Goal: Contribute content: Add original content to the website for others to see

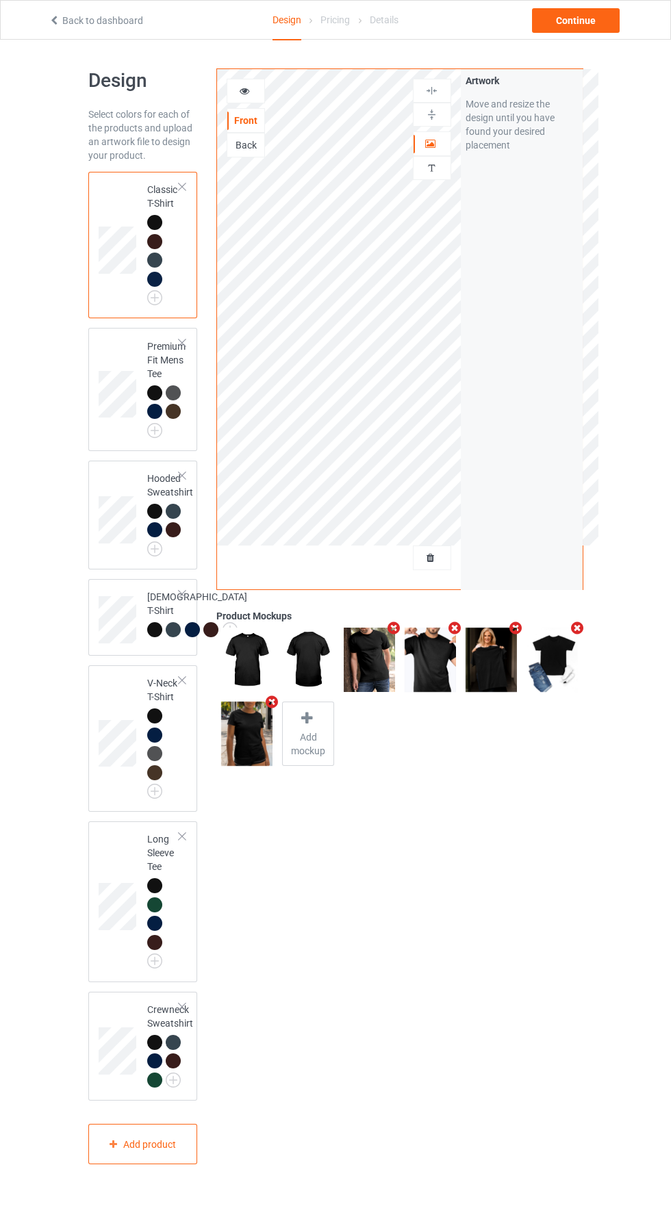
click at [439, 565] on div at bounding box center [431, 558] width 37 height 14
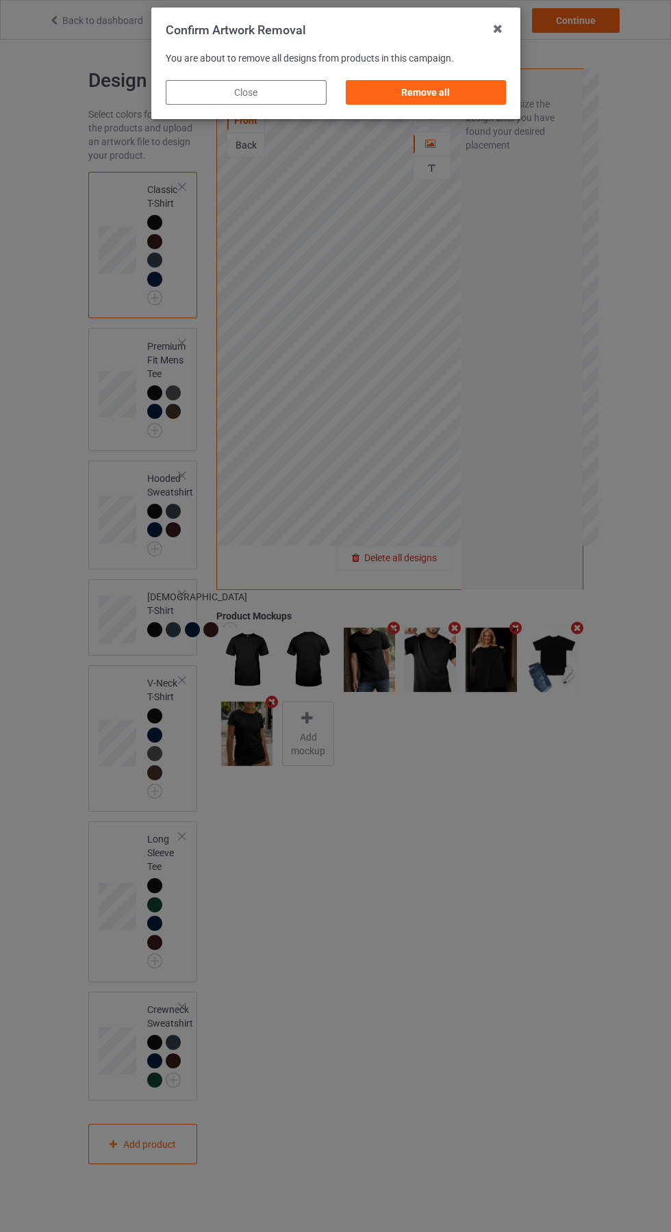
click at [411, 92] on div "Remove all" at bounding box center [425, 92] width 161 height 25
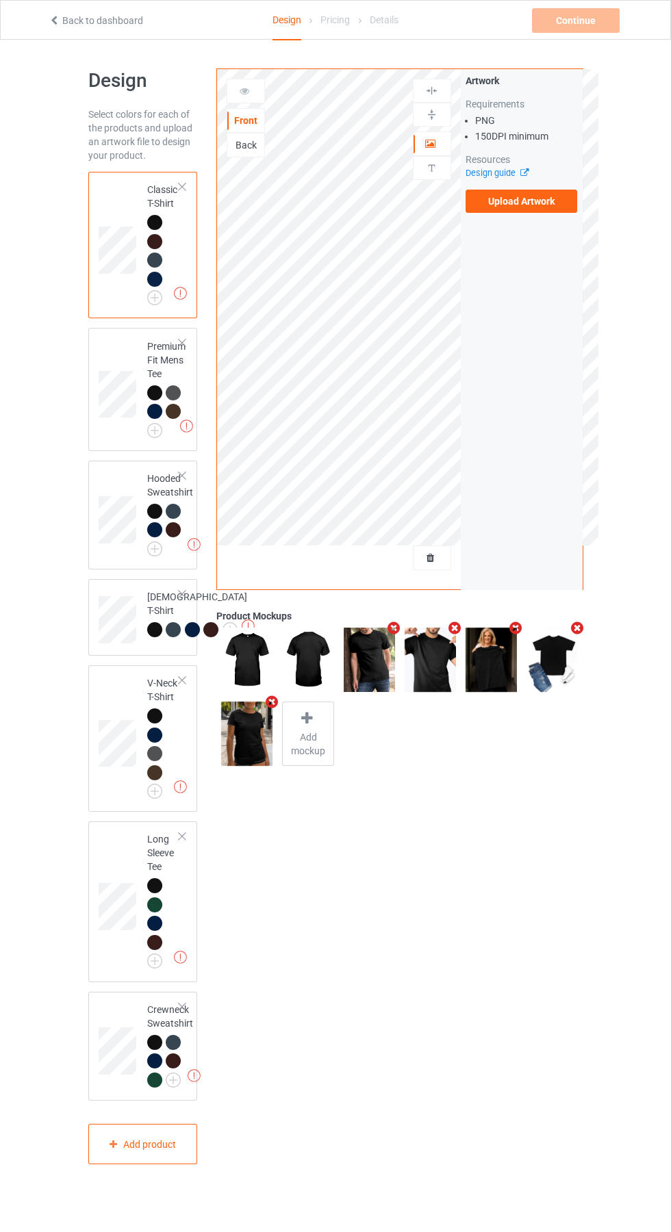
click at [554, 192] on label "Upload Artwork" at bounding box center [521, 201] width 112 height 23
click at [0, 0] on input "Upload Artwork" at bounding box center [0, 0] width 0 height 0
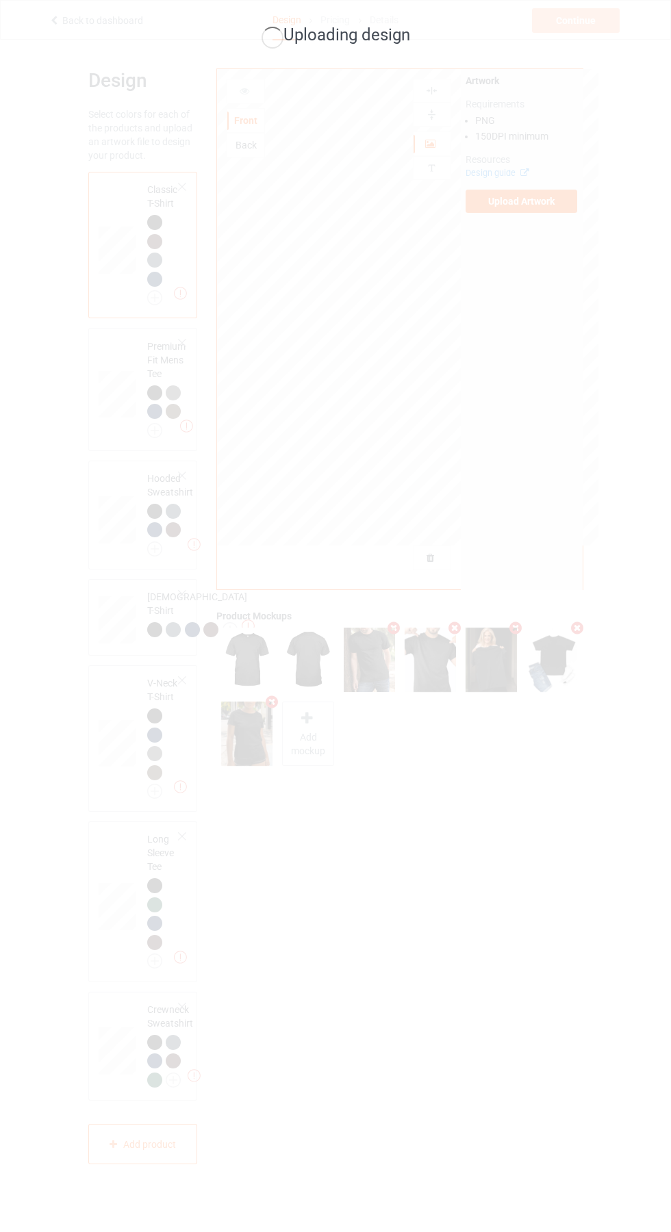
click at [477, 910] on div "Uploading design" at bounding box center [335, 616] width 671 height 1232
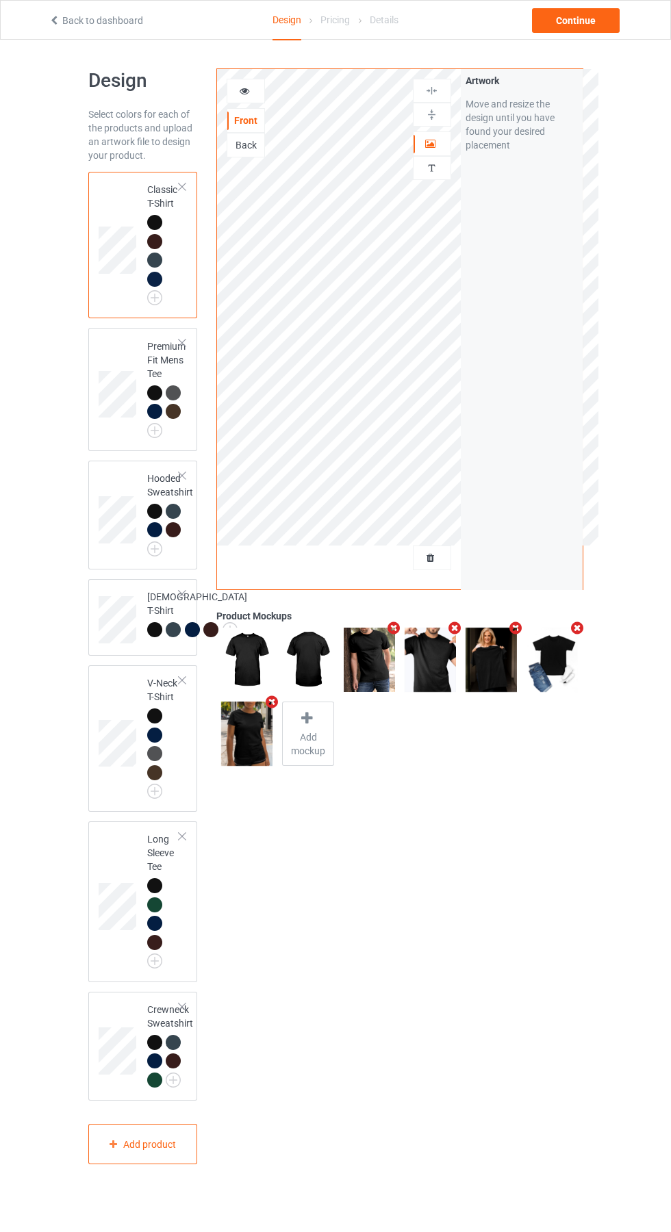
click at [244, 89] on icon at bounding box center [245, 89] width 12 height 10
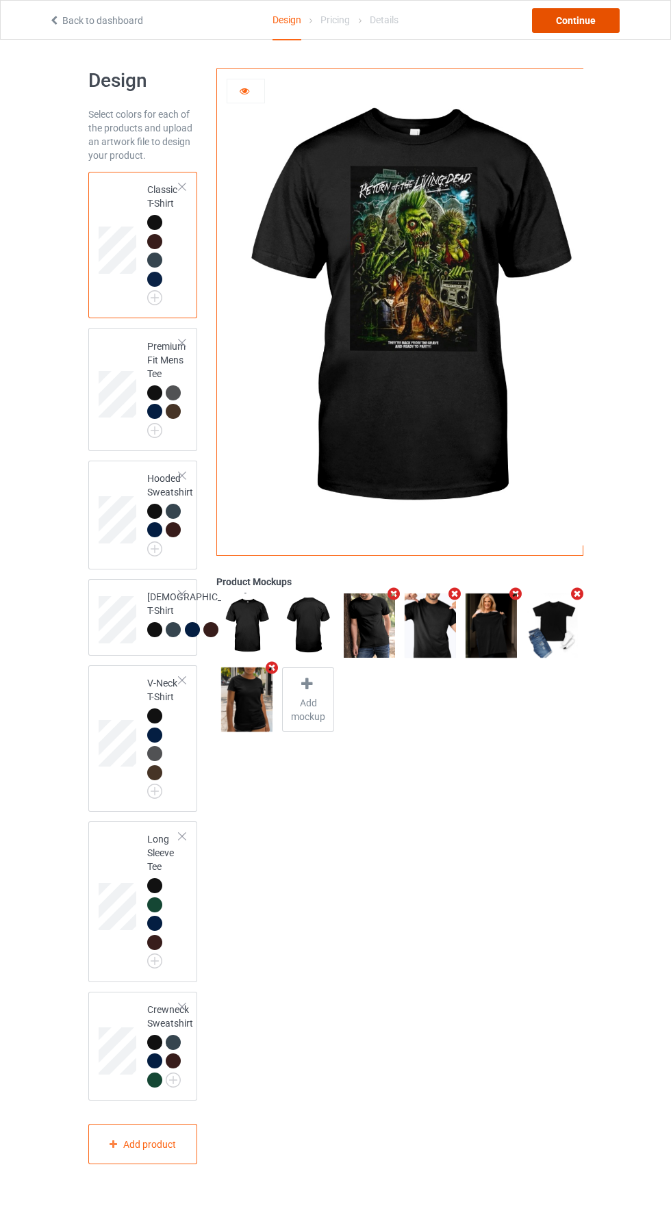
click at [592, 21] on div "Continue" at bounding box center [576, 20] width 88 height 25
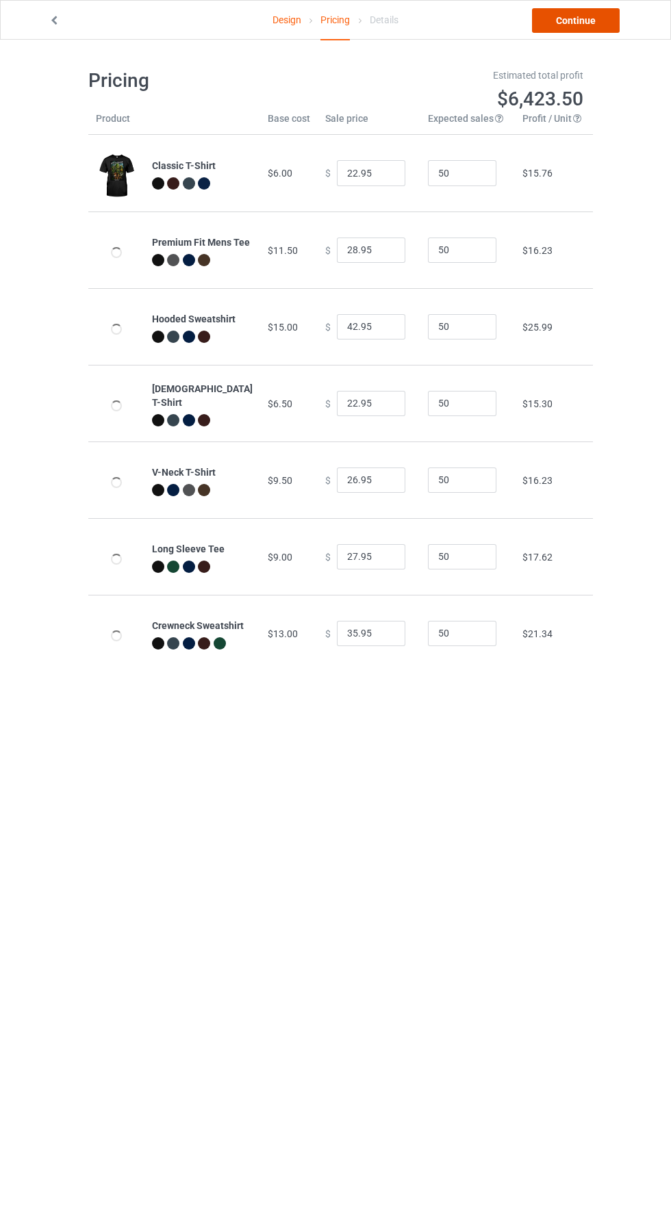
click at [576, 20] on link "Continue" at bounding box center [576, 20] width 88 height 25
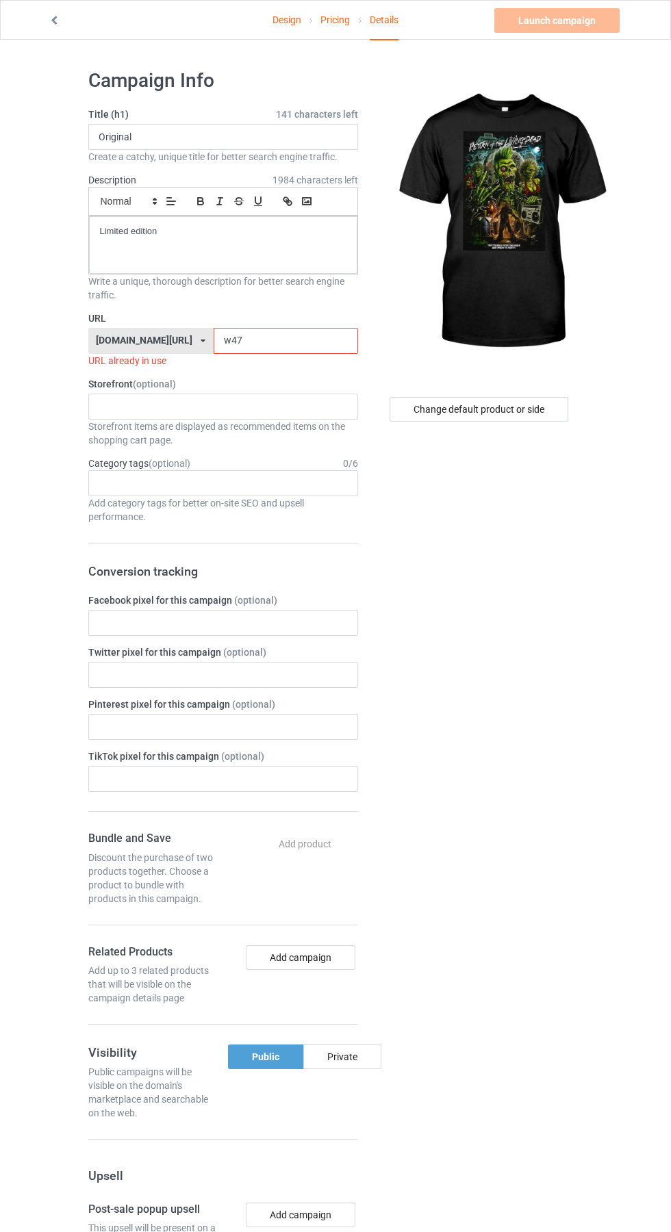
click at [251, 341] on input "w47" at bounding box center [286, 341] width 144 height 26
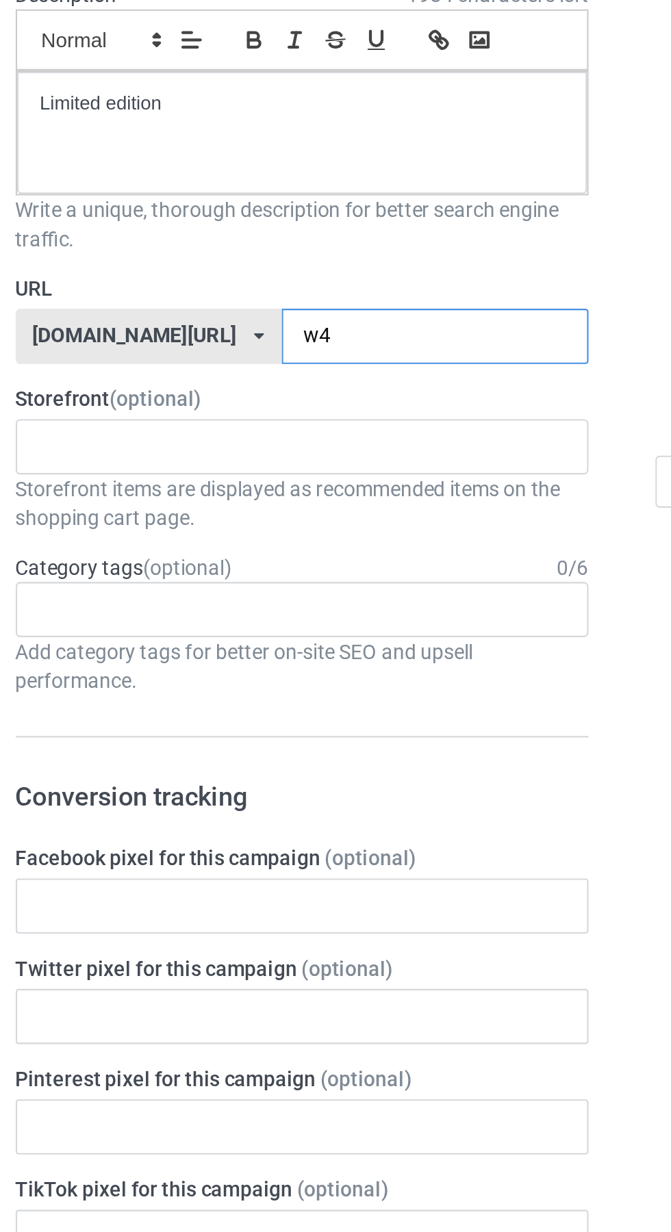
type input "w"
type input "9hg"
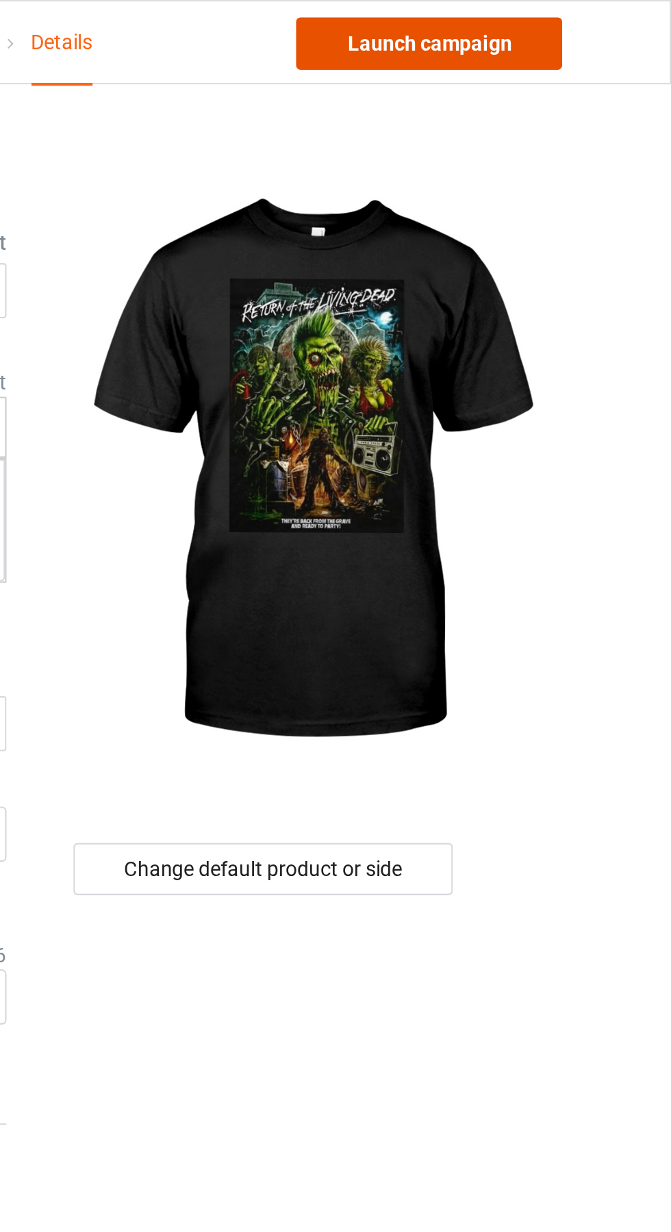
click at [588, 14] on link "Launch campaign" at bounding box center [556, 20] width 125 height 25
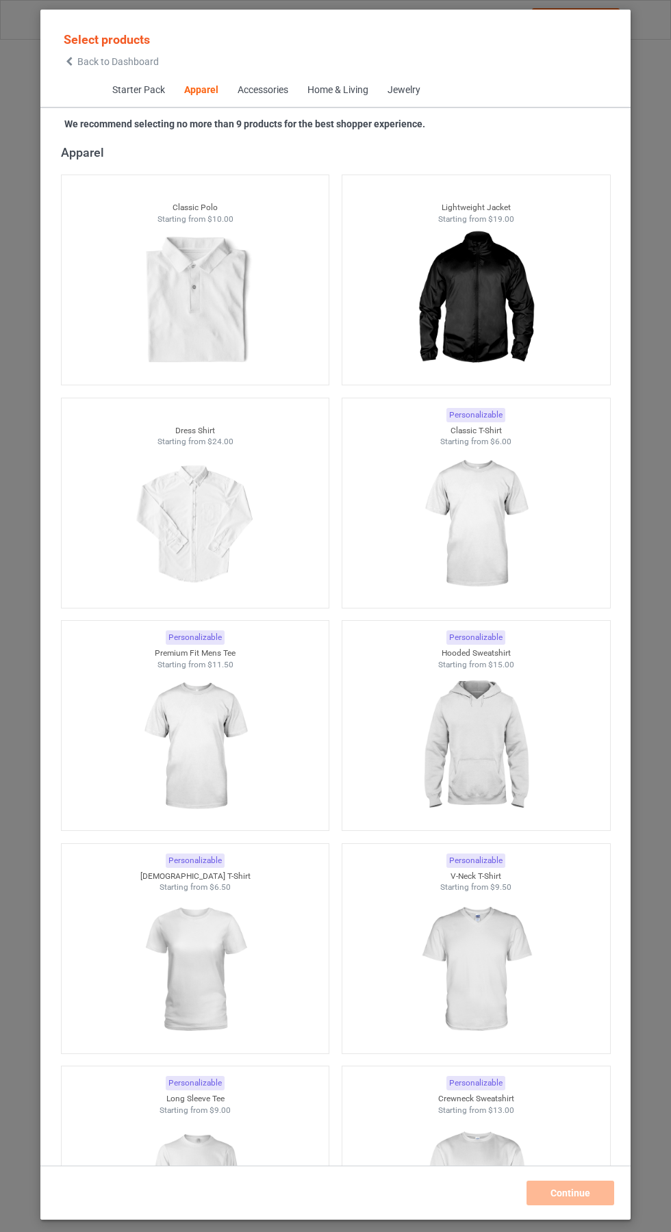
scroll to position [738, 0]
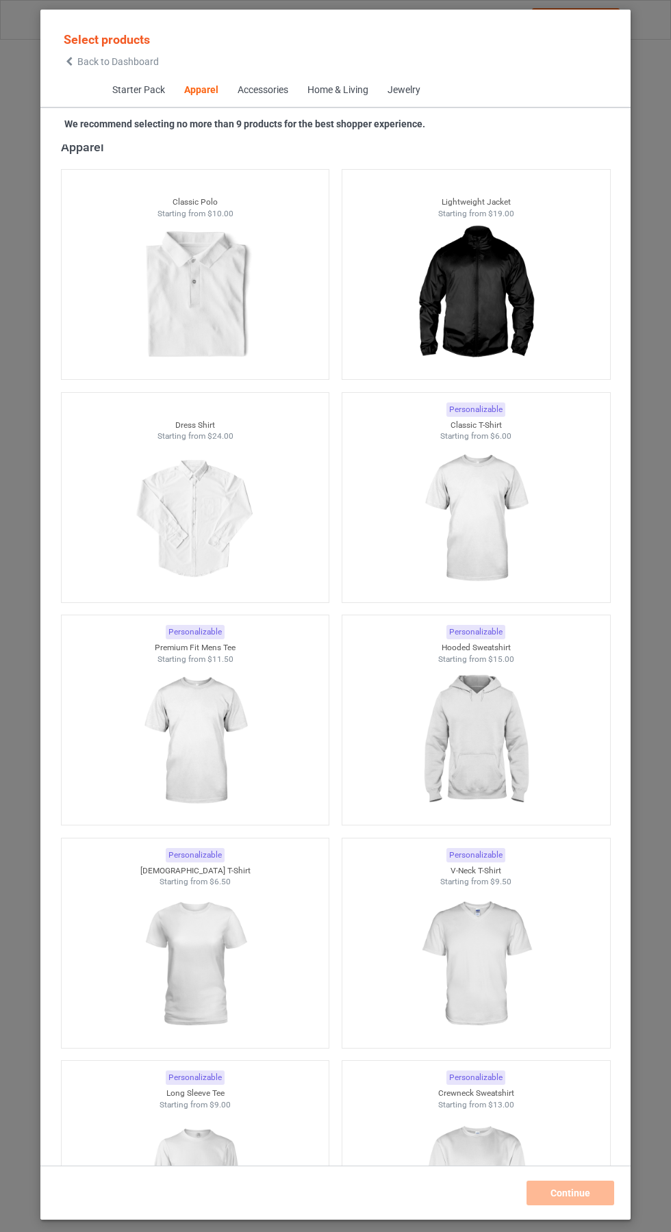
click at [69, 62] on icon at bounding box center [70, 62] width 12 height 10
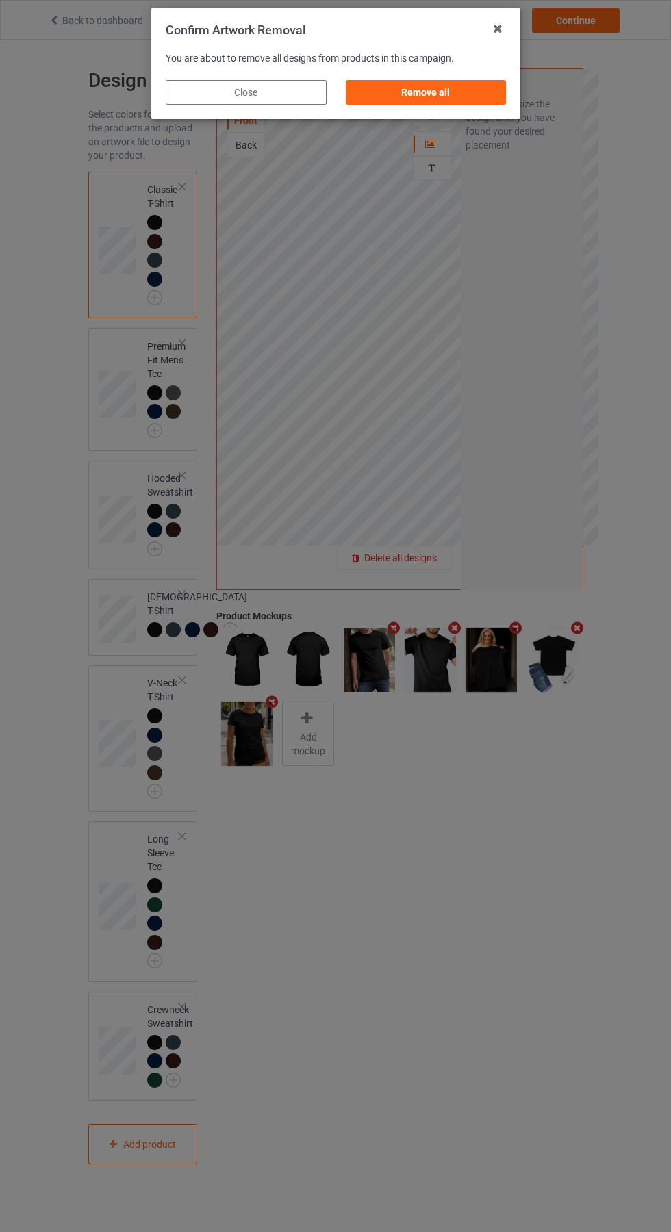
click at [439, 100] on div "Remove all" at bounding box center [425, 92] width 161 height 25
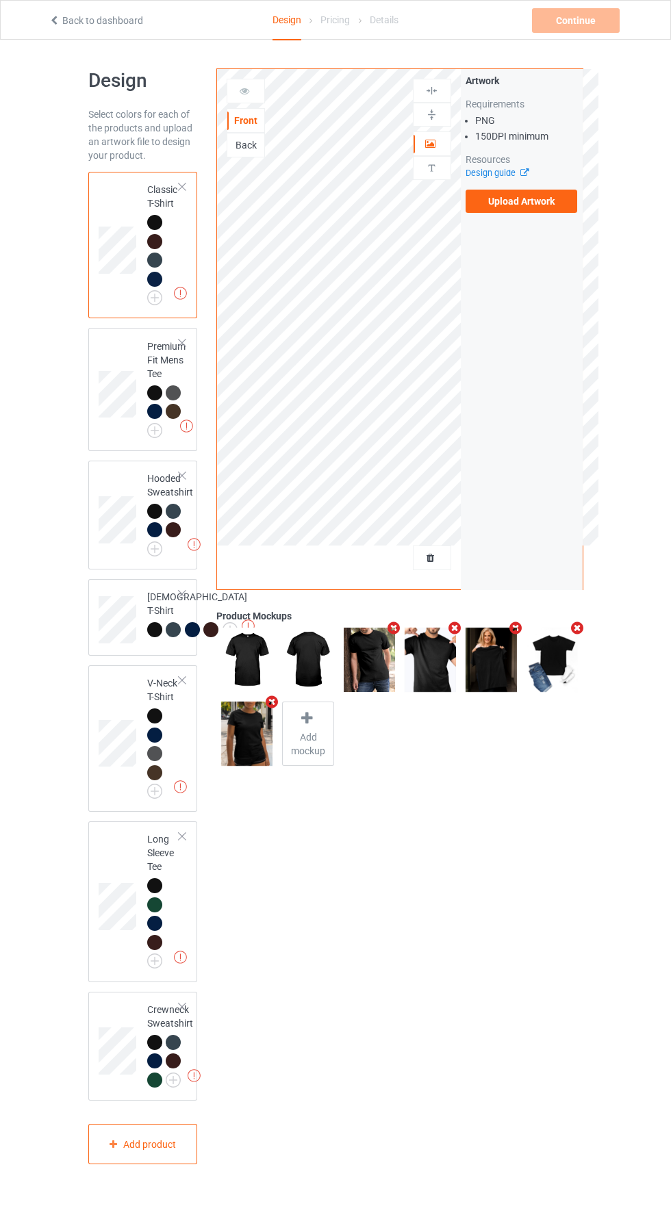
click at [548, 205] on label "Upload Artwork" at bounding box center [521, 201] width 112 height 23
click at [0, 0] on input "Upload Artwork" at bounding box center [0, 0] width 0 height 0
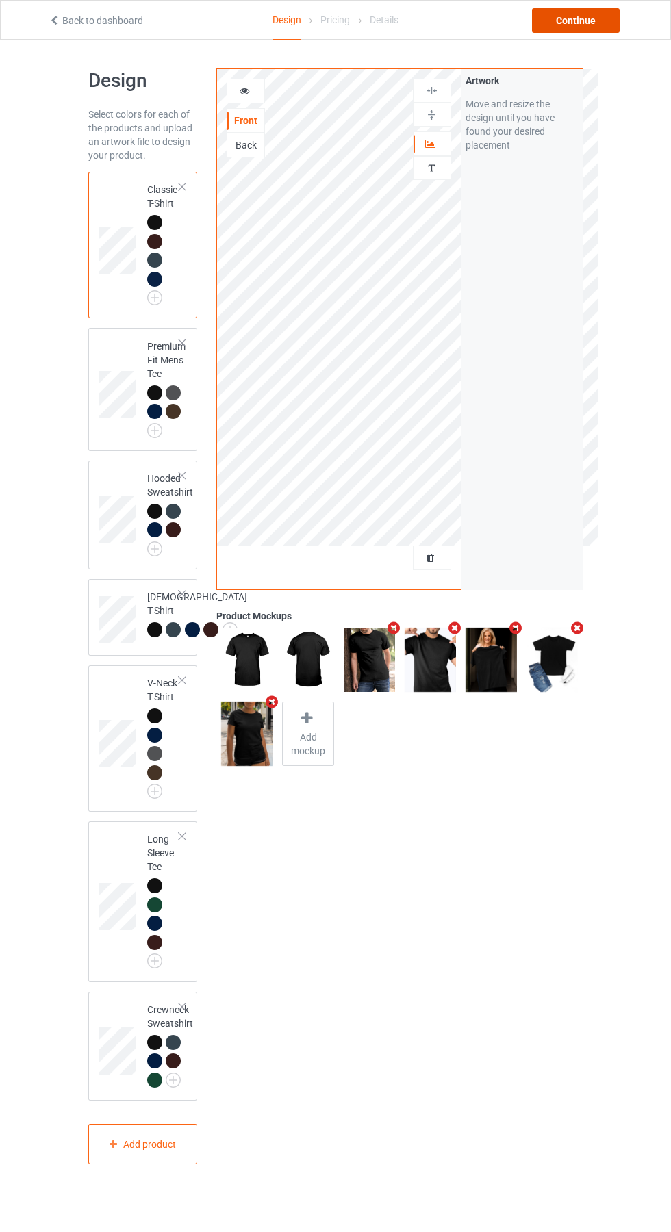
click at [585, 27] on div "Continue" at bounding box center [576, 20] width 88 height 25
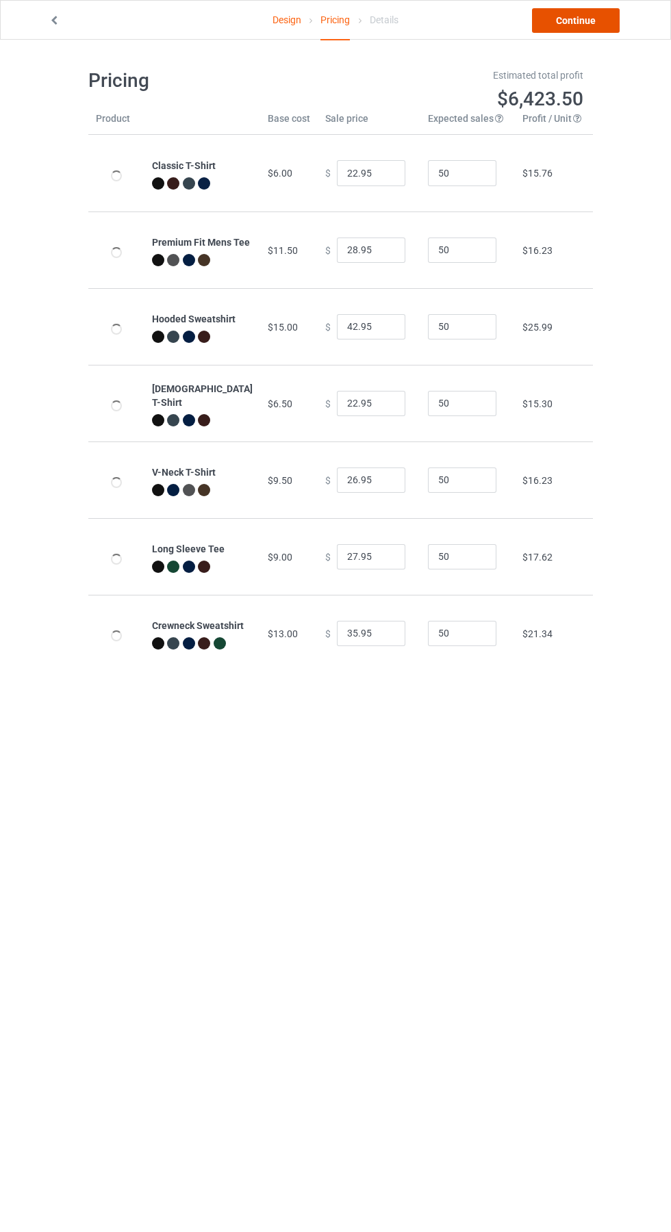
click at [591, 21] on link "Continue" at bounding box center [576, 20] width 88 height 25
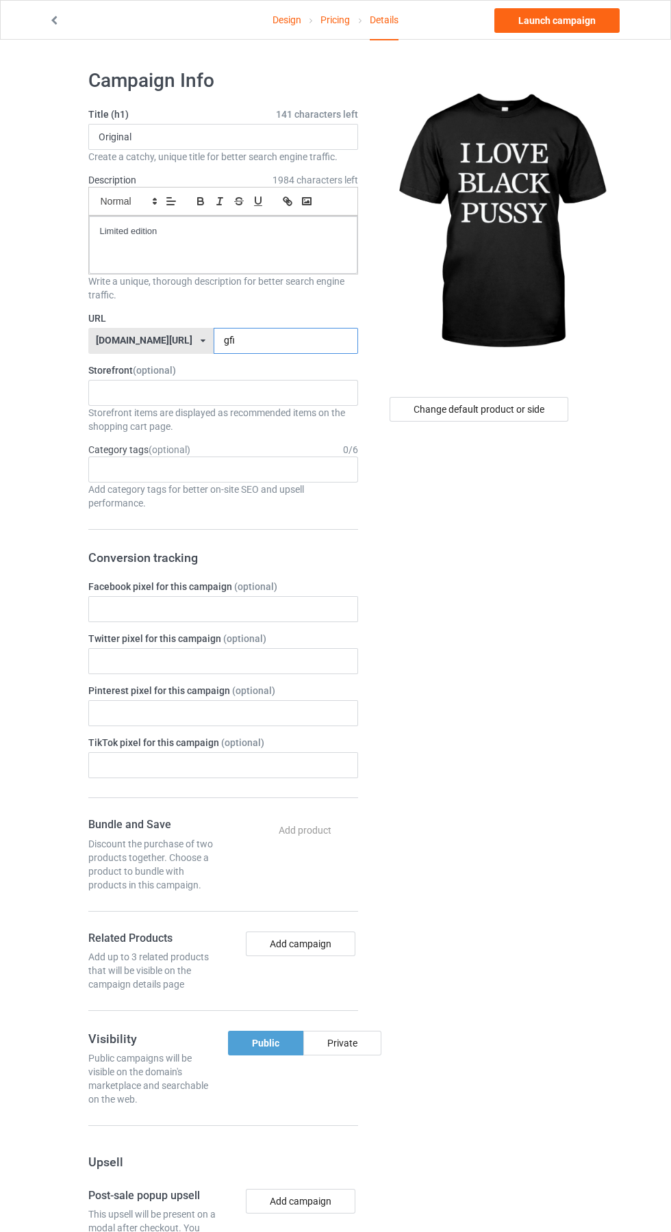
click at [259, 346] on input "gfi" at bounding box center [286, 341] width 144 height 26
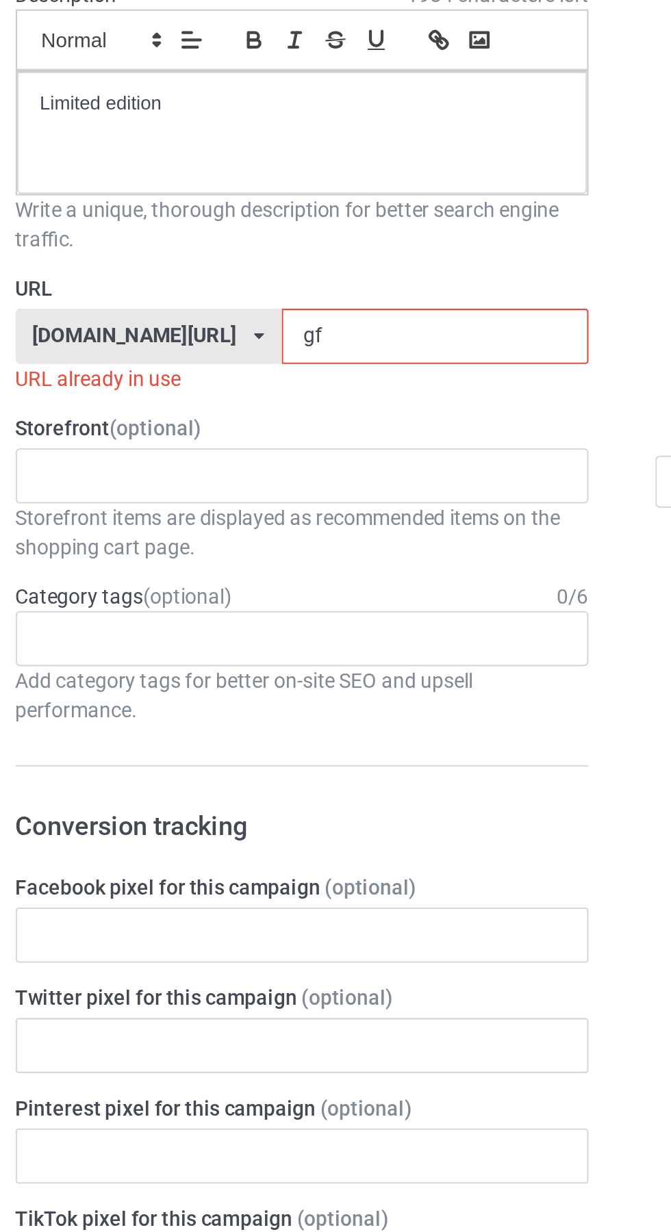
type input "g"
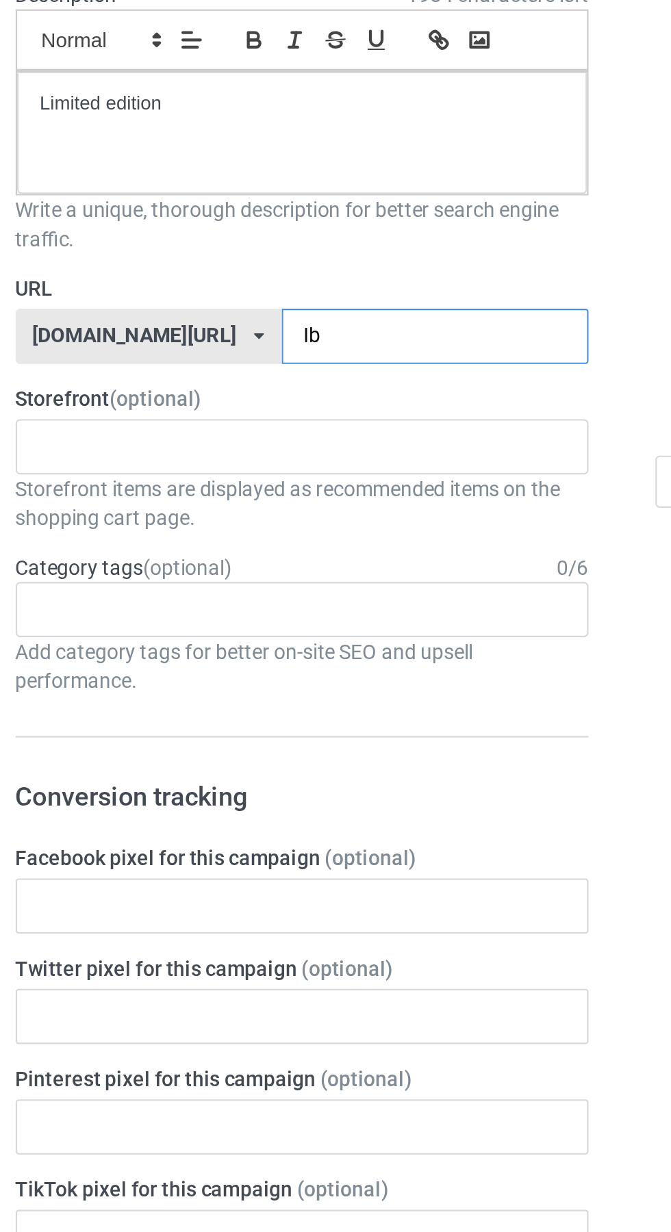
type input "Ibp"
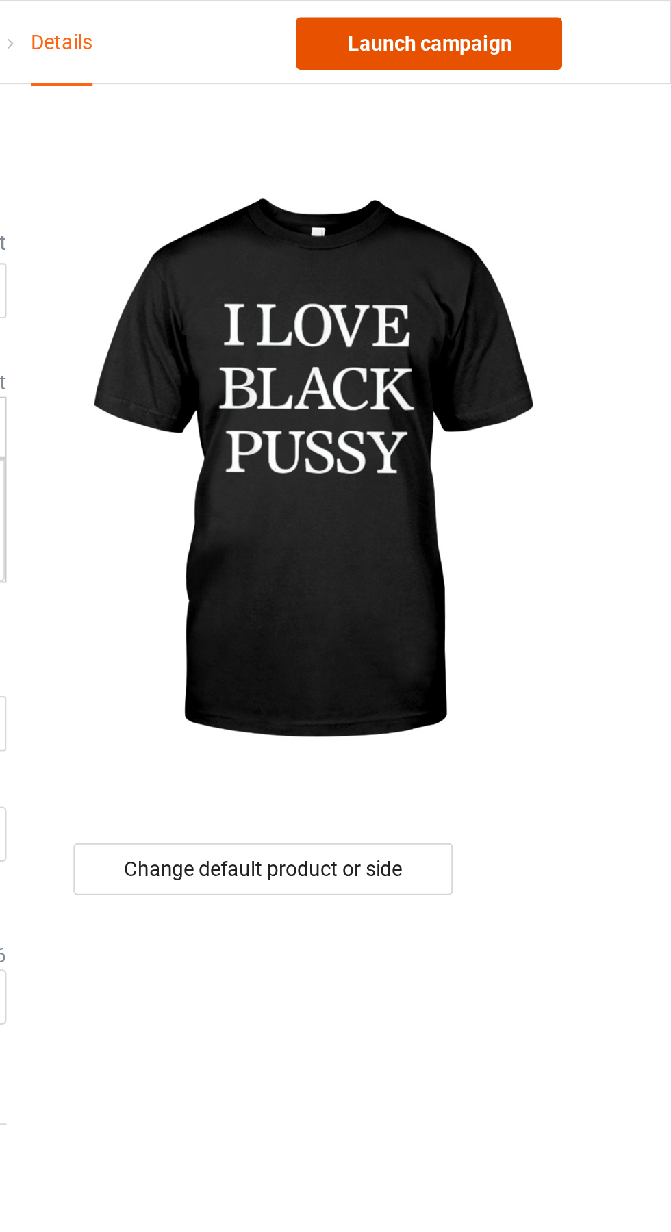
click at [586, 23] on link "Launch campaign" at bounding box center [556, 20] width 125 height 25
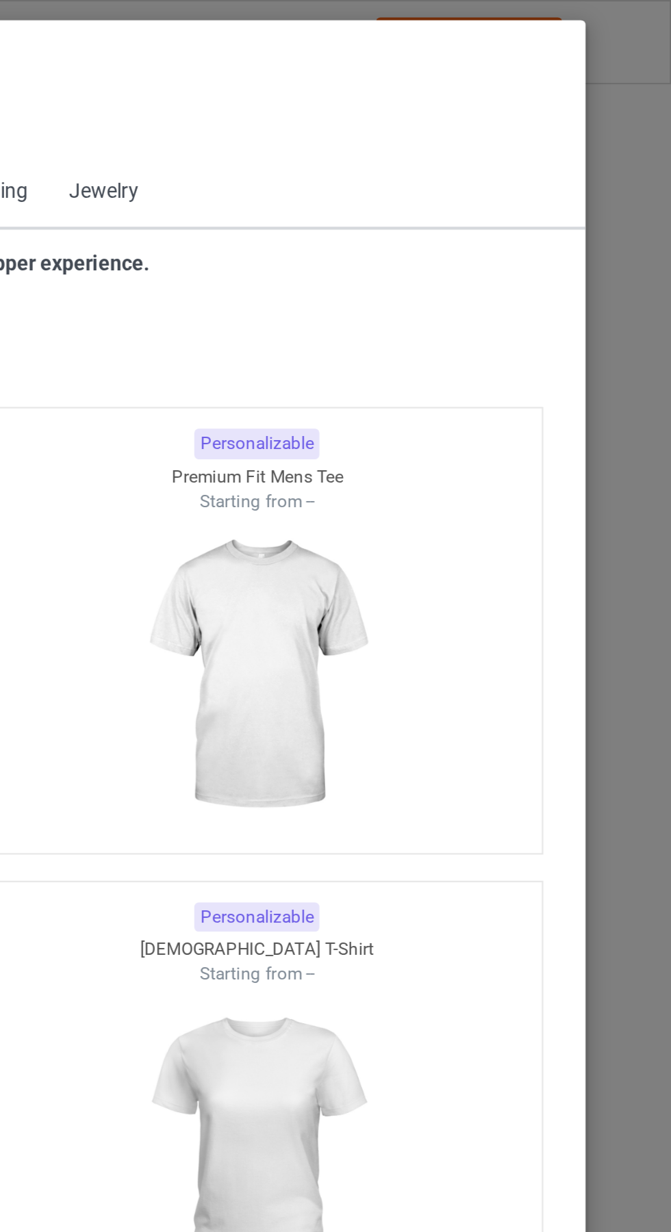
click at [69, 62] on icon at bounding box center [70, 62] width 12 height 10
